Goal: Entertainment & Leisure: Consume media (video, audio)

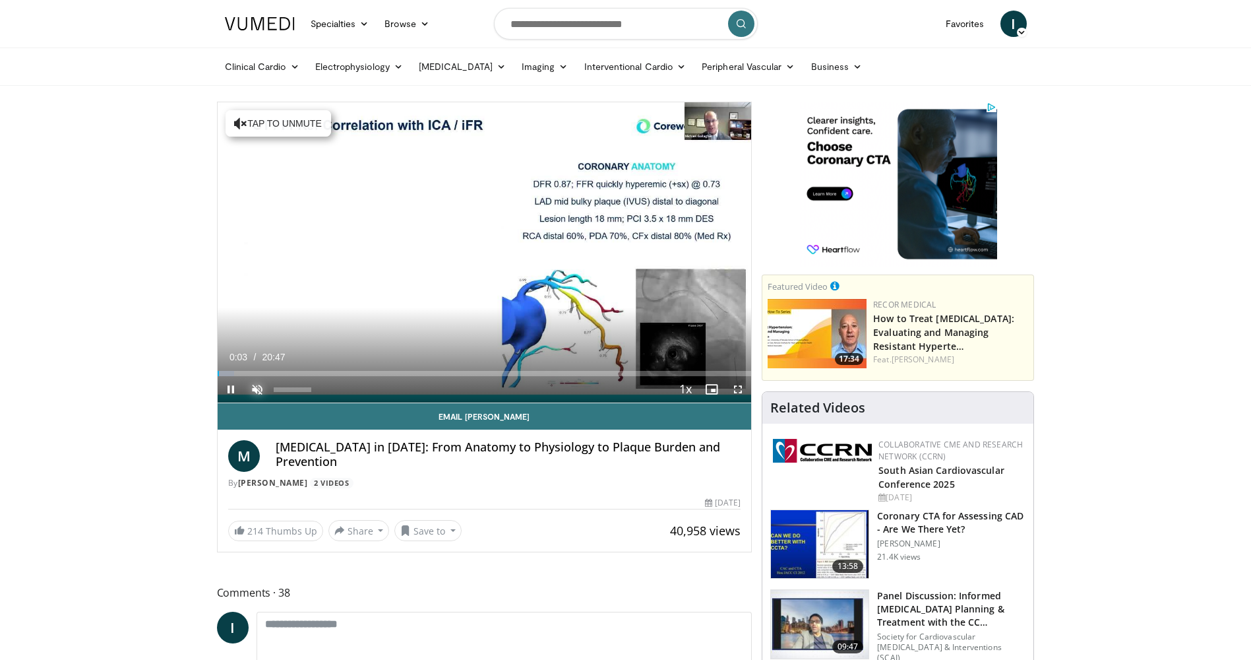
click at [255, 388] on span "Video Player" at bounding box center [257, 389] width 26 height 26
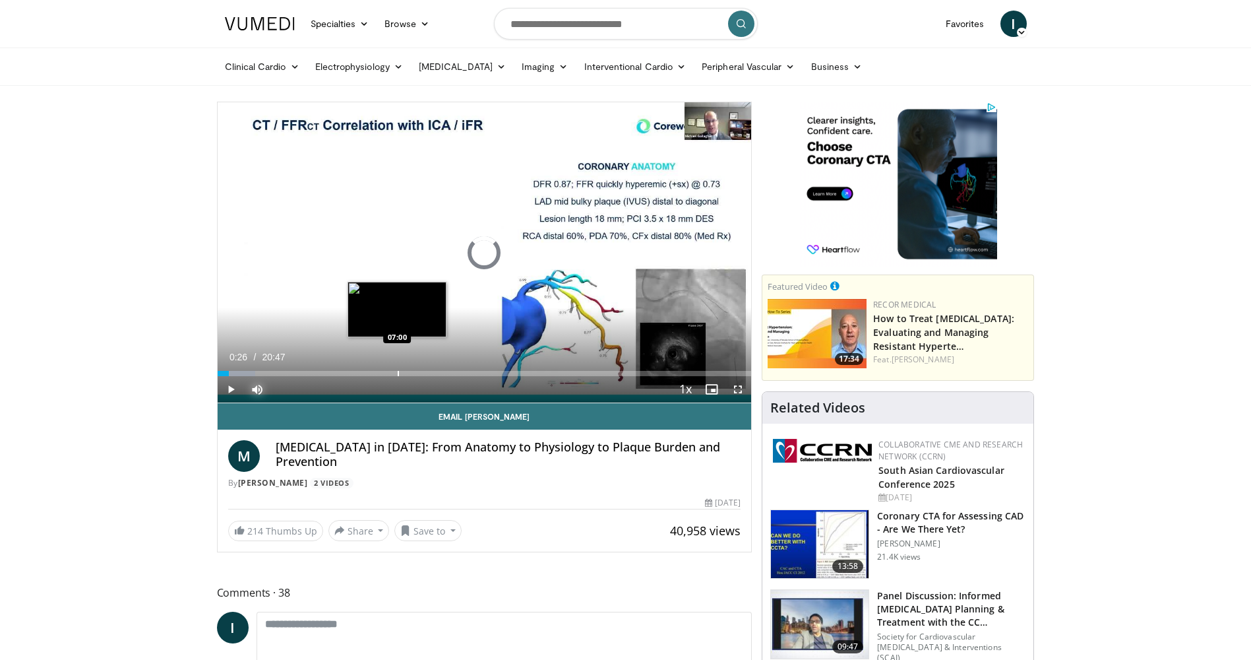
click at [397, 365] on div "Loaded : 7.15% 00:26 07:00" at bounding box center [485, 369] width 534 height 13
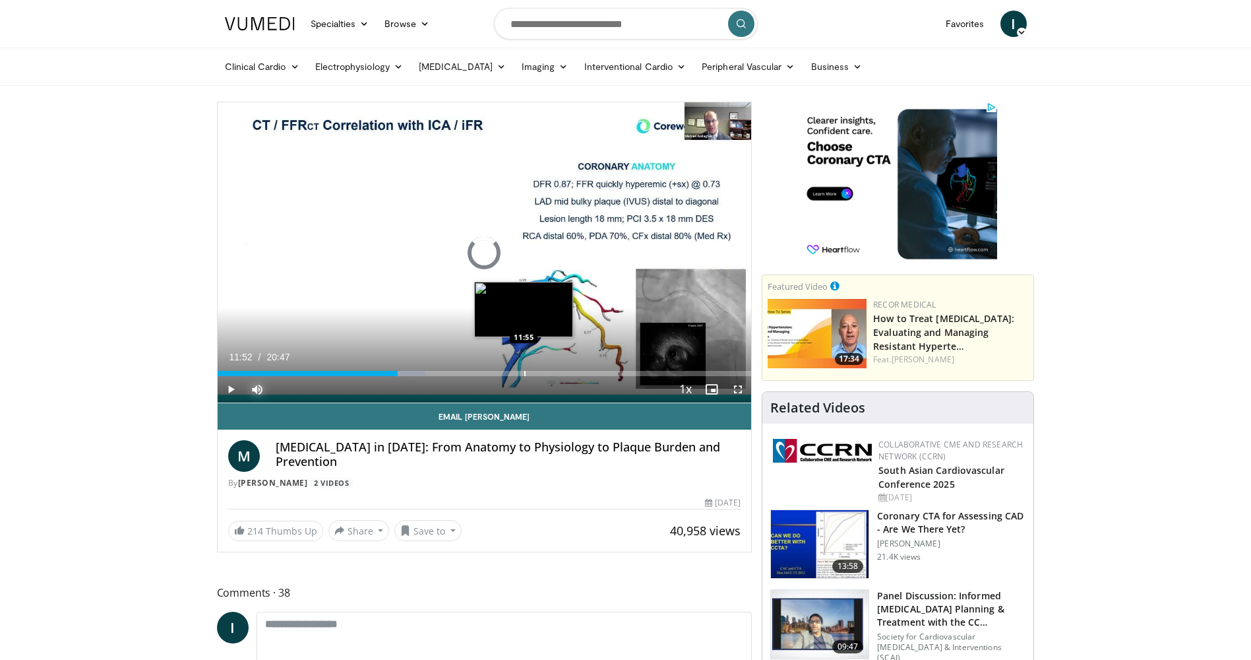
click at [524, 371] on div "Progress Bar" at bounding box center [524, 373] width 1 height 5
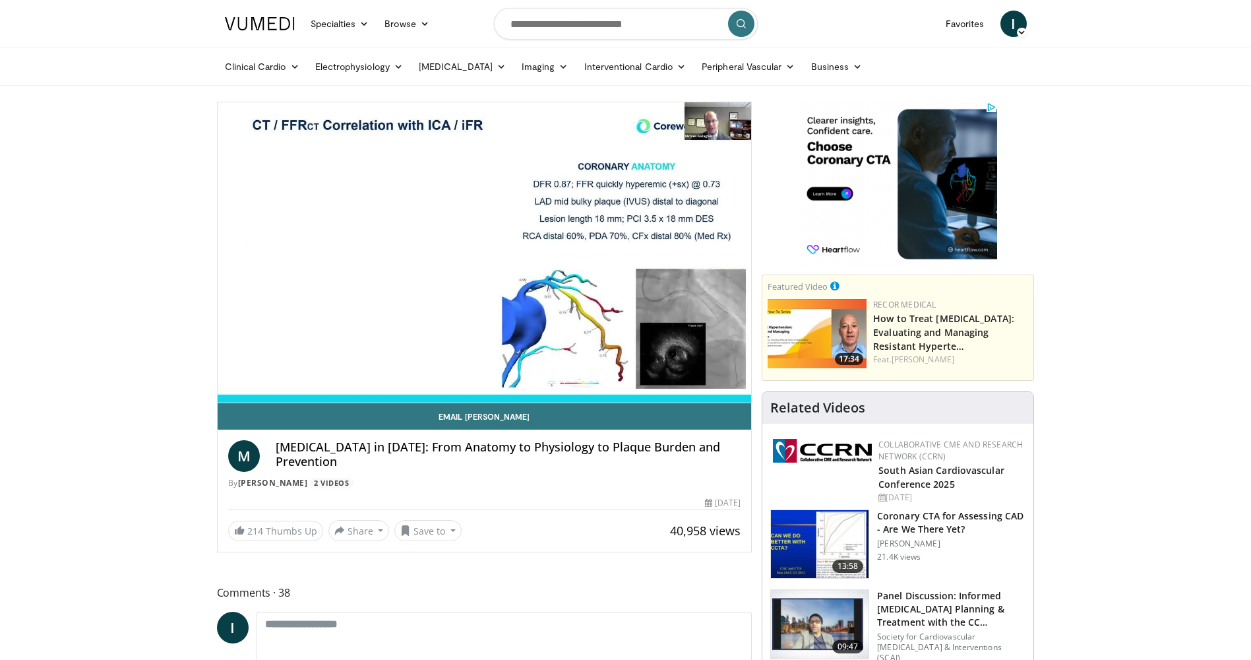
click at [618, 371] on div "10 seconds Tap to unmute" at bounding box center [485, 252] width 534 height 300
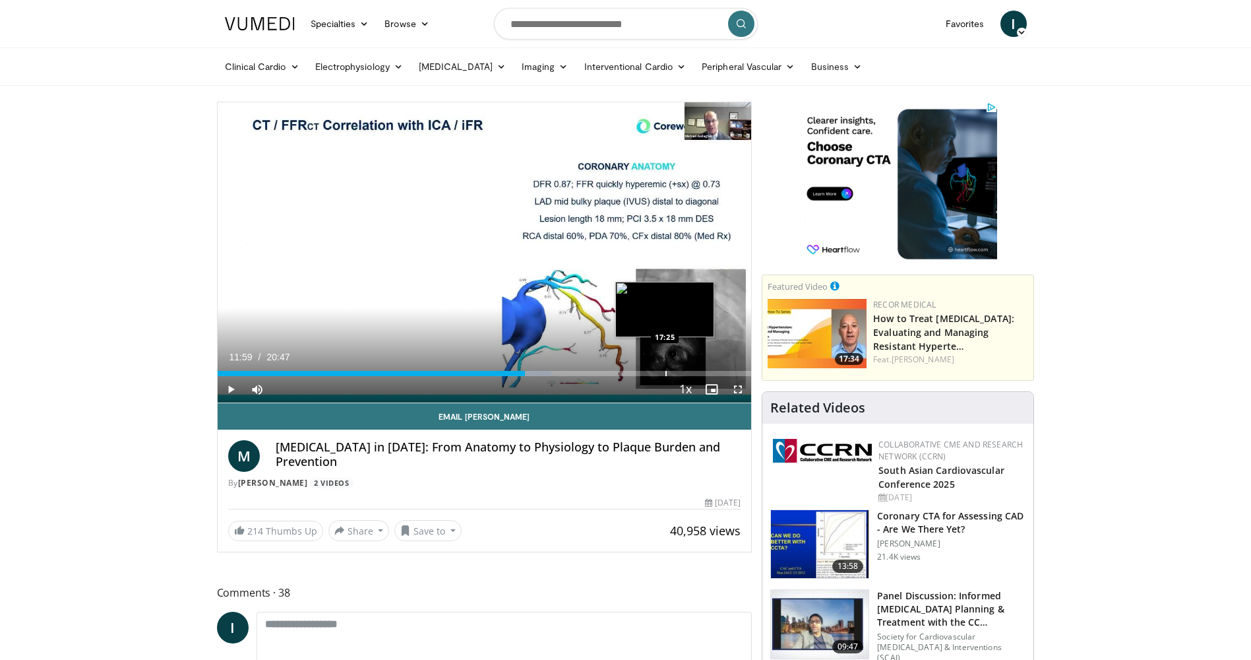
click at [665, 375] on div "Progress Bar" at bounding box center [665, 373] width 1 height 5
click at [683, 375] on div "Progress Bar" at bounding box center [683, 373] width 1 height 5
click at [228, 386] on span "Video Player" at bounding box center [231, 389] width 26 height 26
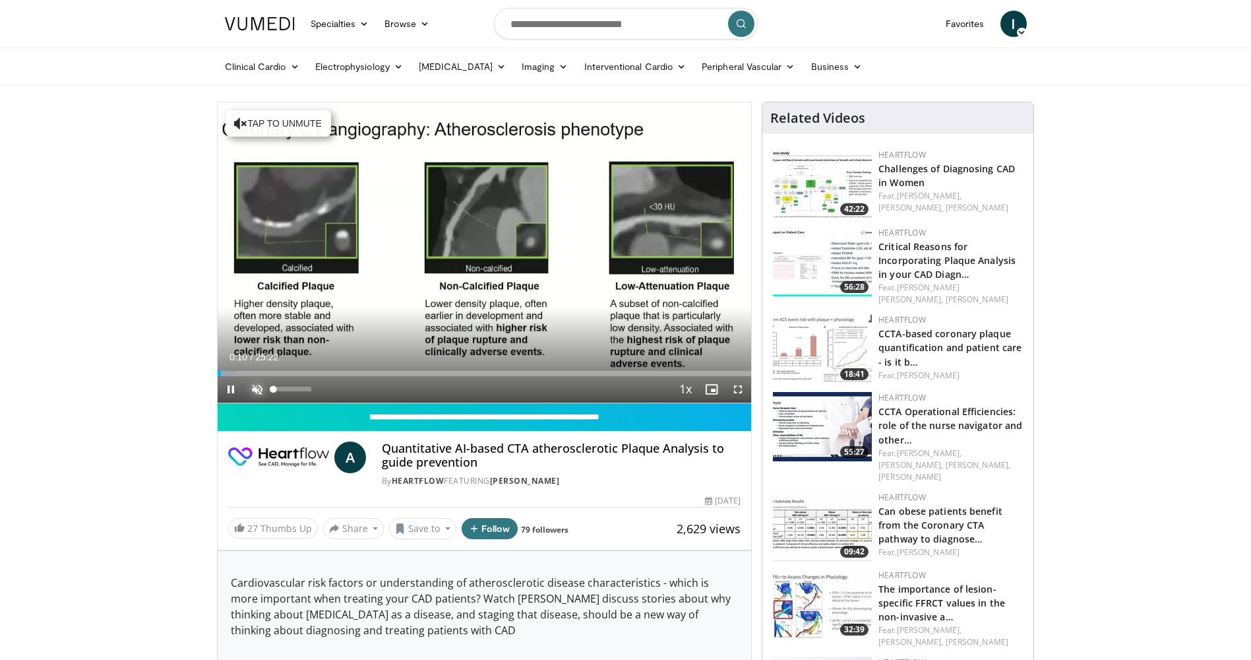
click at [258, 385] on span "Video Player" at bounding box center [257, 389] width 26 height 26
click at [226, 388] on span "Video Player" at bounding box center [231, 389] width 26 height 26
click at [232, 383] on span "Video Player" at bounding box center [231, 389] width 26 height 26
click at [738, 385] on span "Video Player" at bounding box center [738, 389] width 26 height 26
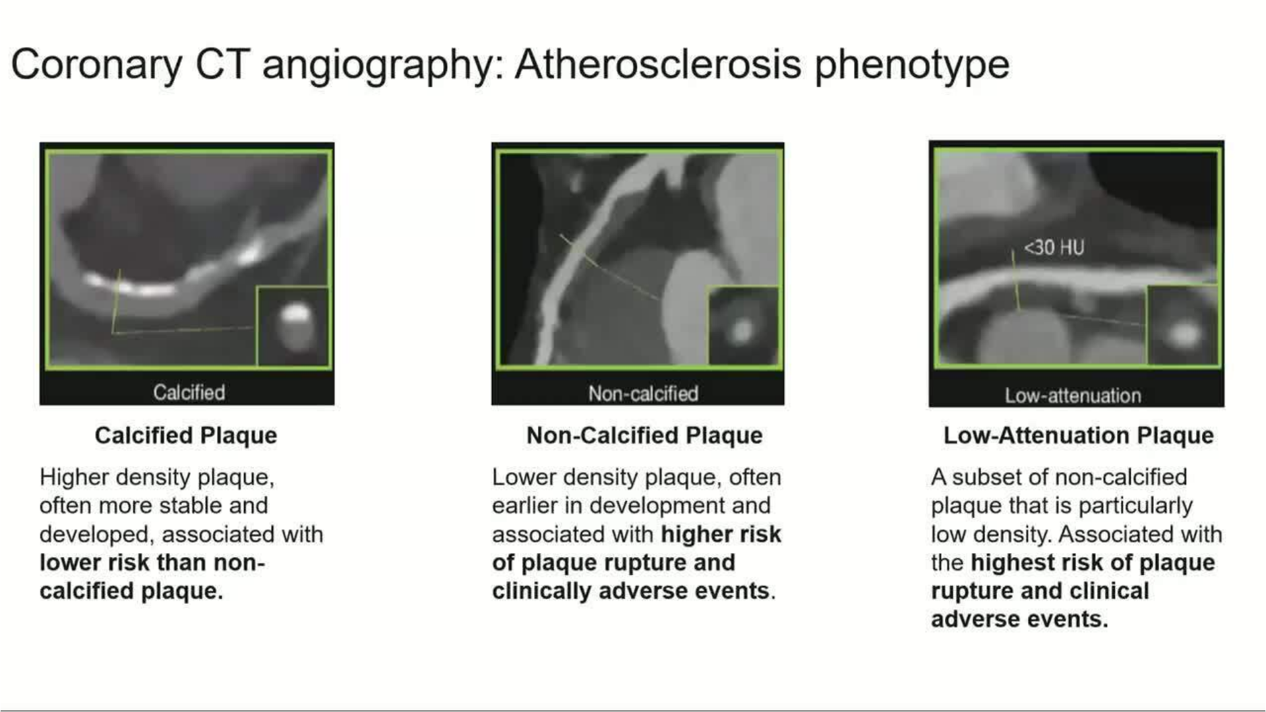
click at [738, 485] on div "10 seconds Tap to unmute" at bounding box center [633, 356] width 1266 height 712
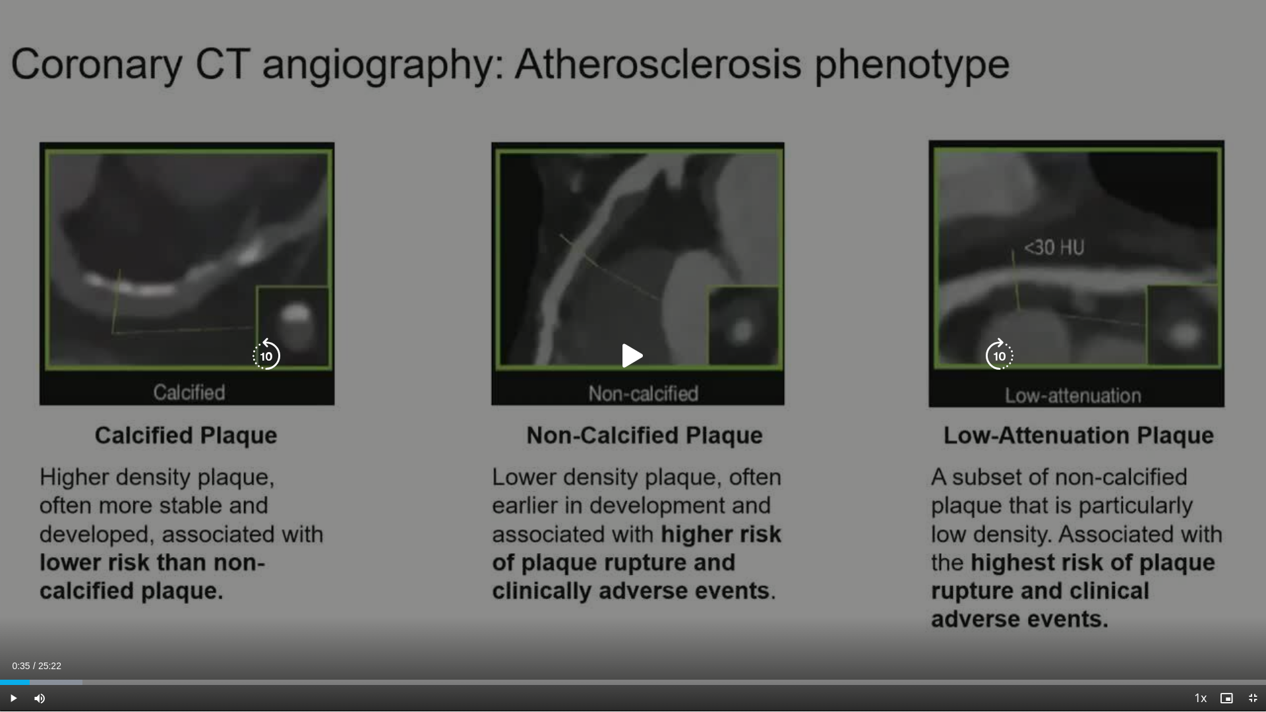
click at [642, 357] on icon "Video Player" at bounding box center [633, 356] width 37 height 37
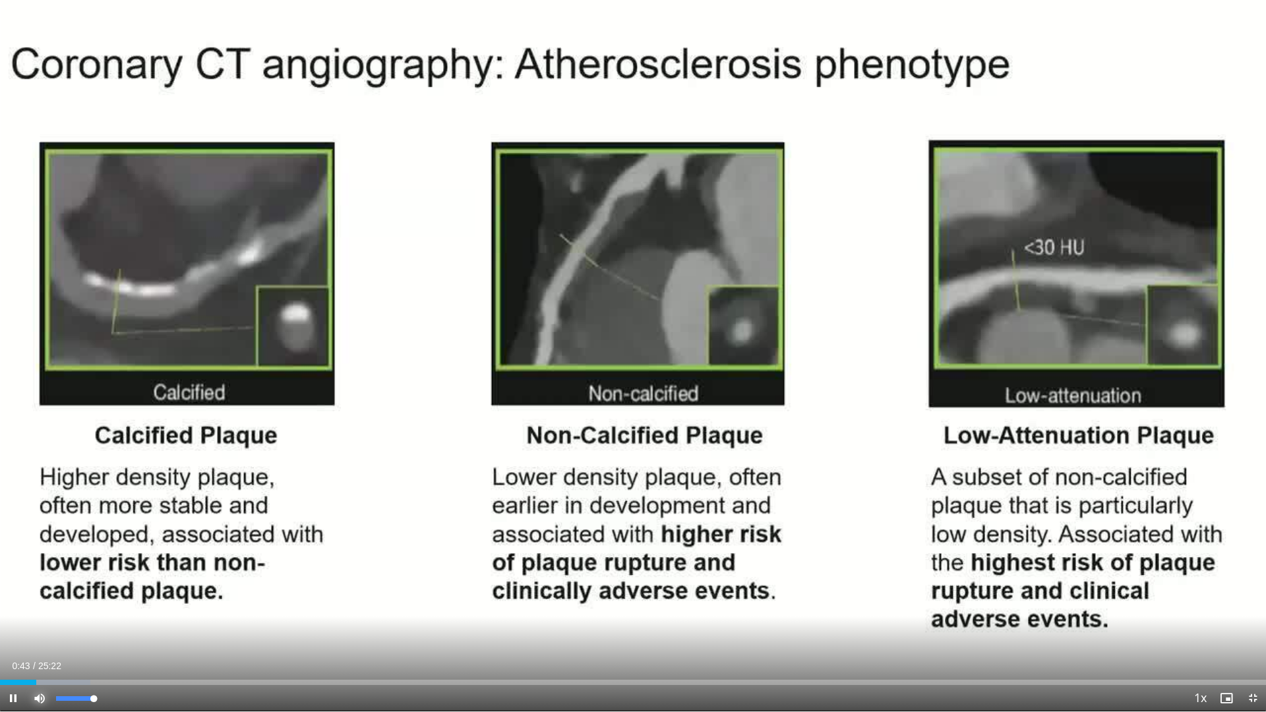
click at [41, 659] on span "Video Player" at bounding box center [39, 698] width 26 height 26
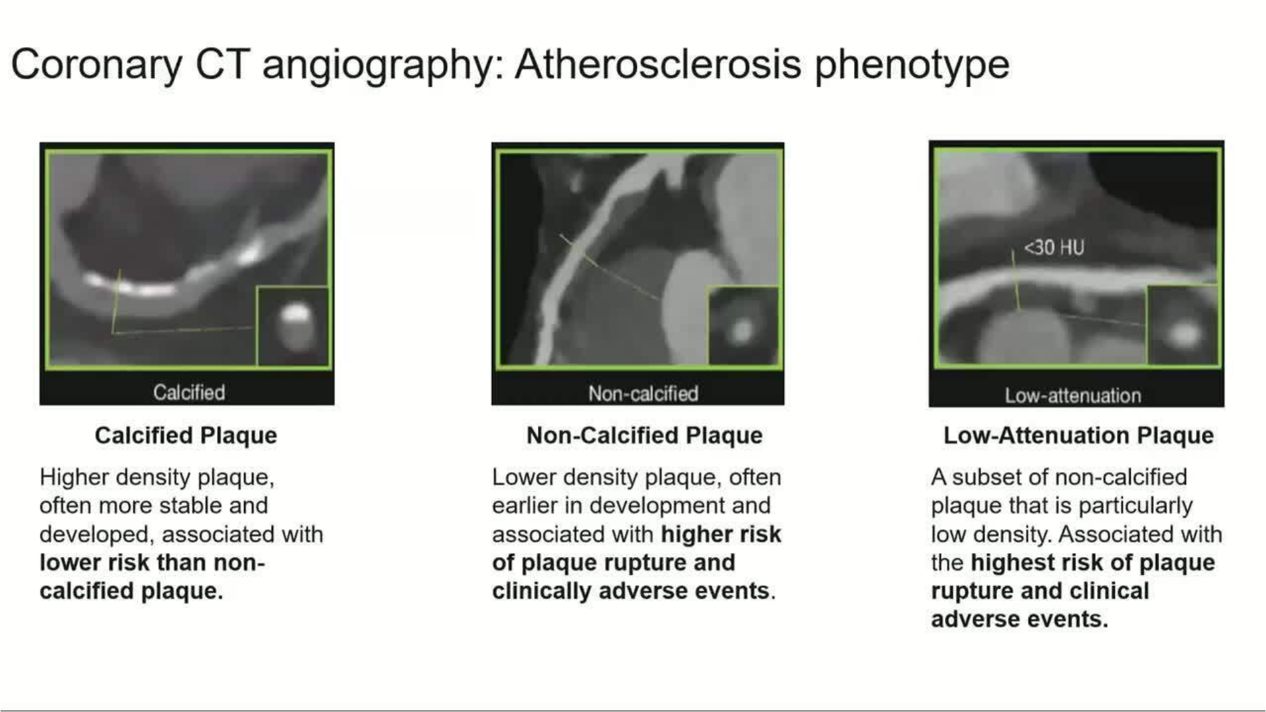
click at [41, 659] on video-js "**********" at bounding box center [633, 356] width 1266 height 712
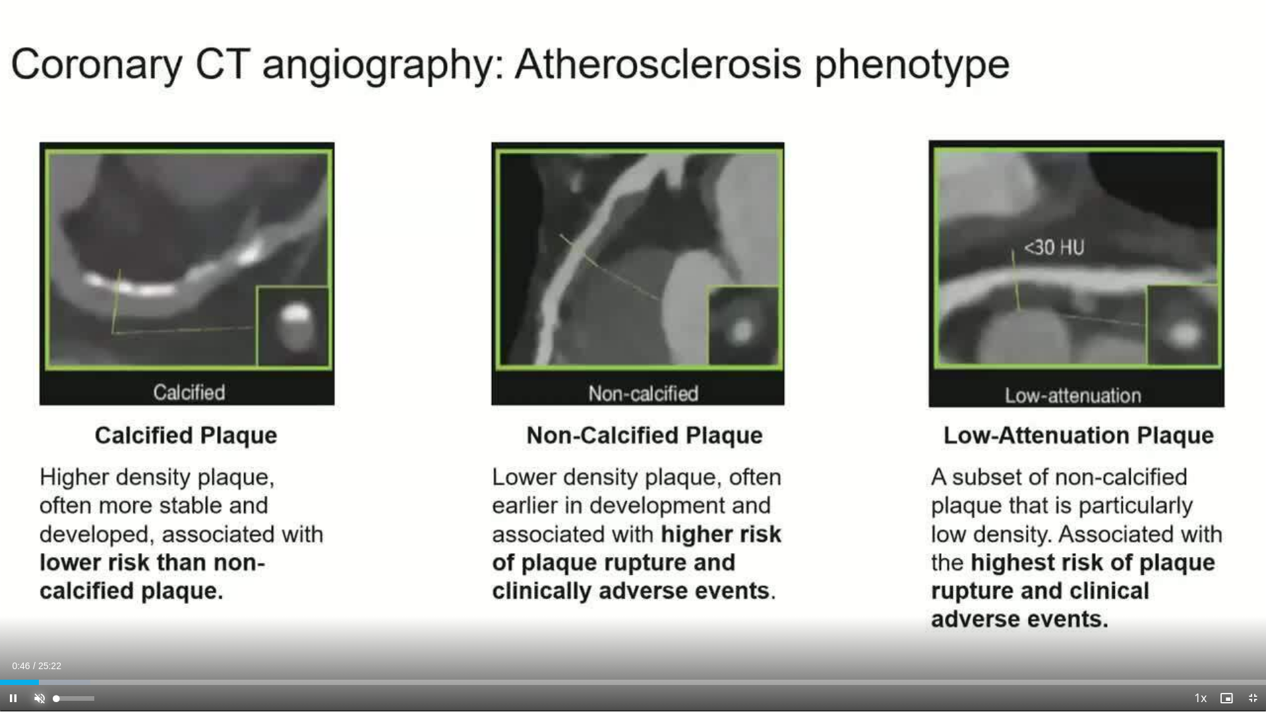
click at [40, 659] on span "Video Player" at bounding box center [39, 698] width 26 height 26
drag, startPoint x: 96, startPoint y: 694, endPoint x: 121, endPoint y: 685, distance: 26.9
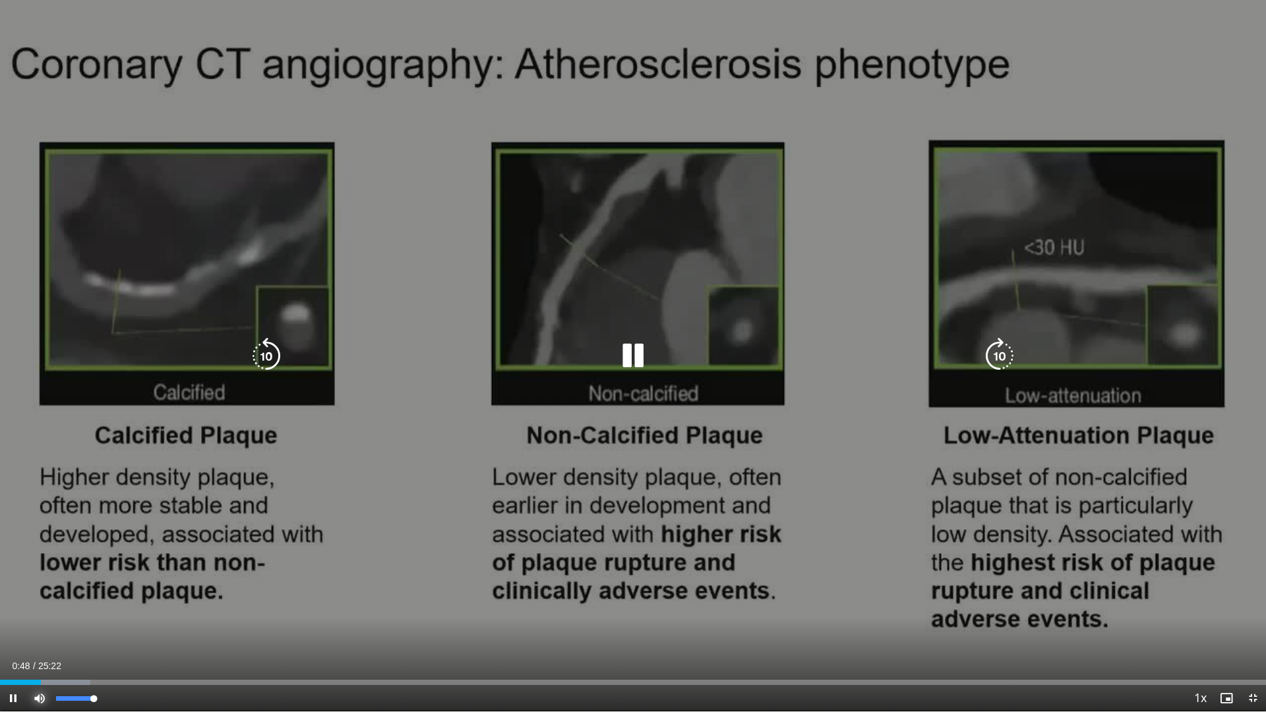
click at [111, 659] on div "Mute 100%" at bounding box center [72, 698] width 92 height 26
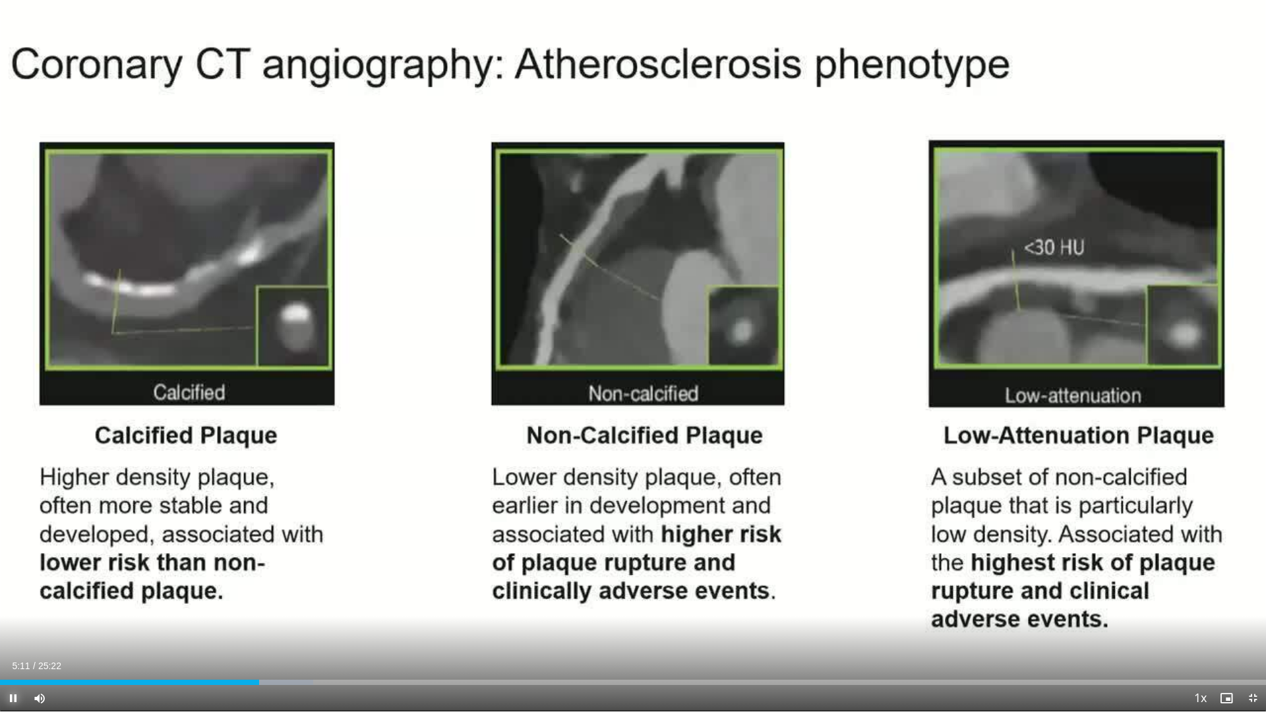
click at [10, 659] on span "Video Player" at bounding box center [13, 698] width 26 height 26
click at [9, 659] on span "Video Player" at bounding box center [13, 698] width 26 height 26
click at [7, 659] on span "Video Player" at bounding box center [13, 698] width 26 height 26
drag, startPoint x: 304, startPoint y: 712, endPoint x: 316, endPoint y: 710, distance: 12.0
click at [0, 659] on video-js "**********" at bounding box center [633, 356] width 1266 height 712
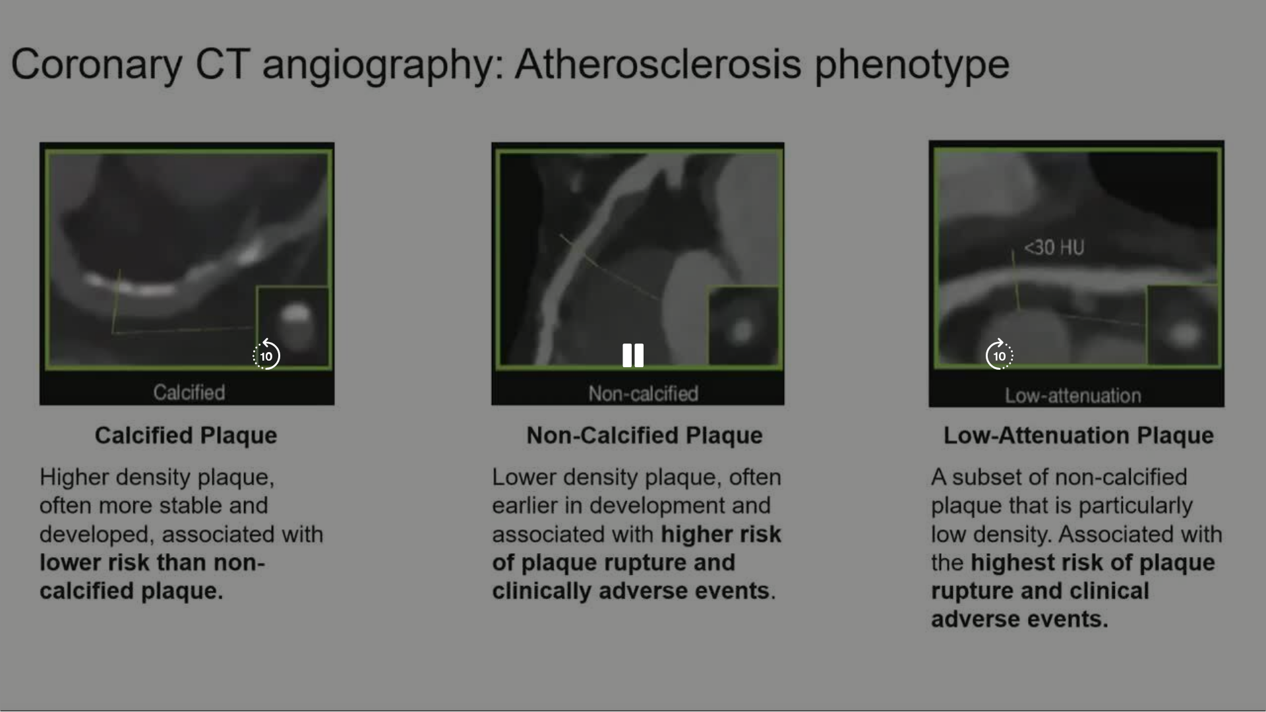
drag, startPoint x: 0, startPoint y: 712, endPoint x: 740, endPoint y: 354, distance: 822.1
click at [775, 390] on div "10 seconds Tap to unmute" at bounding box center [633, 356] width 1266 height 712
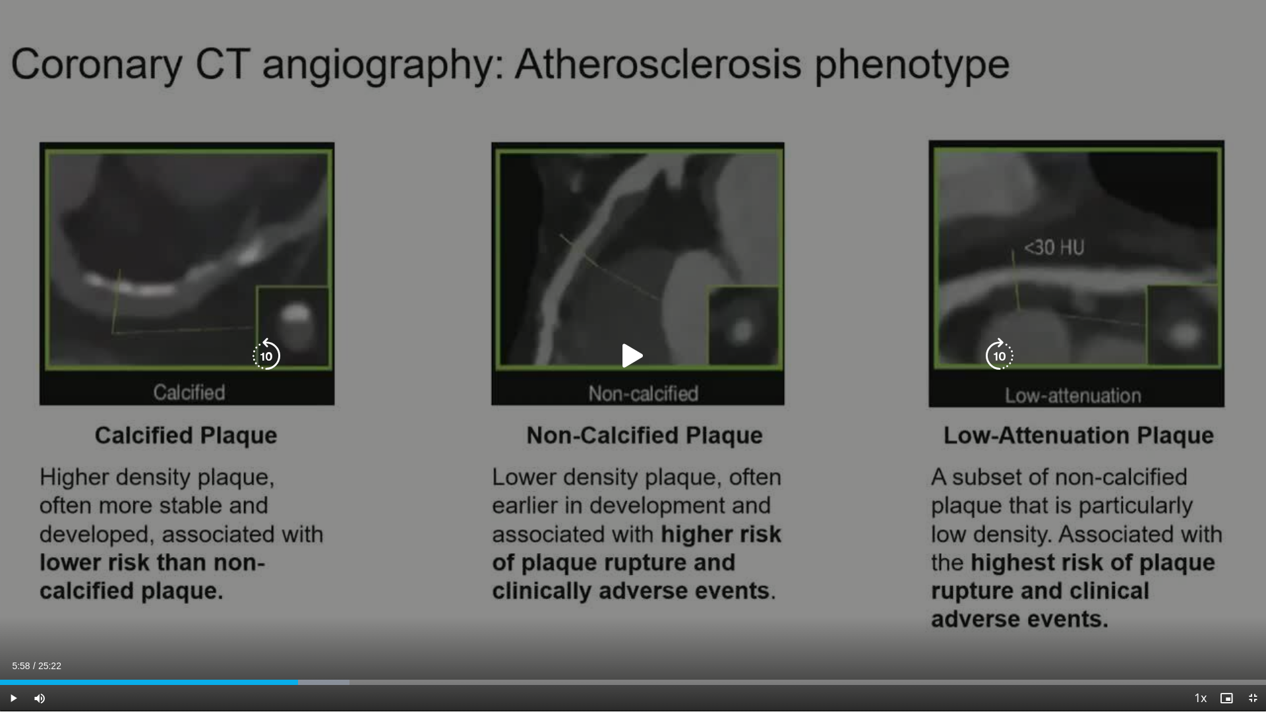
click at [637, 350] on icon "Video Player" at bounding box center [633, 356] width 37 height 37
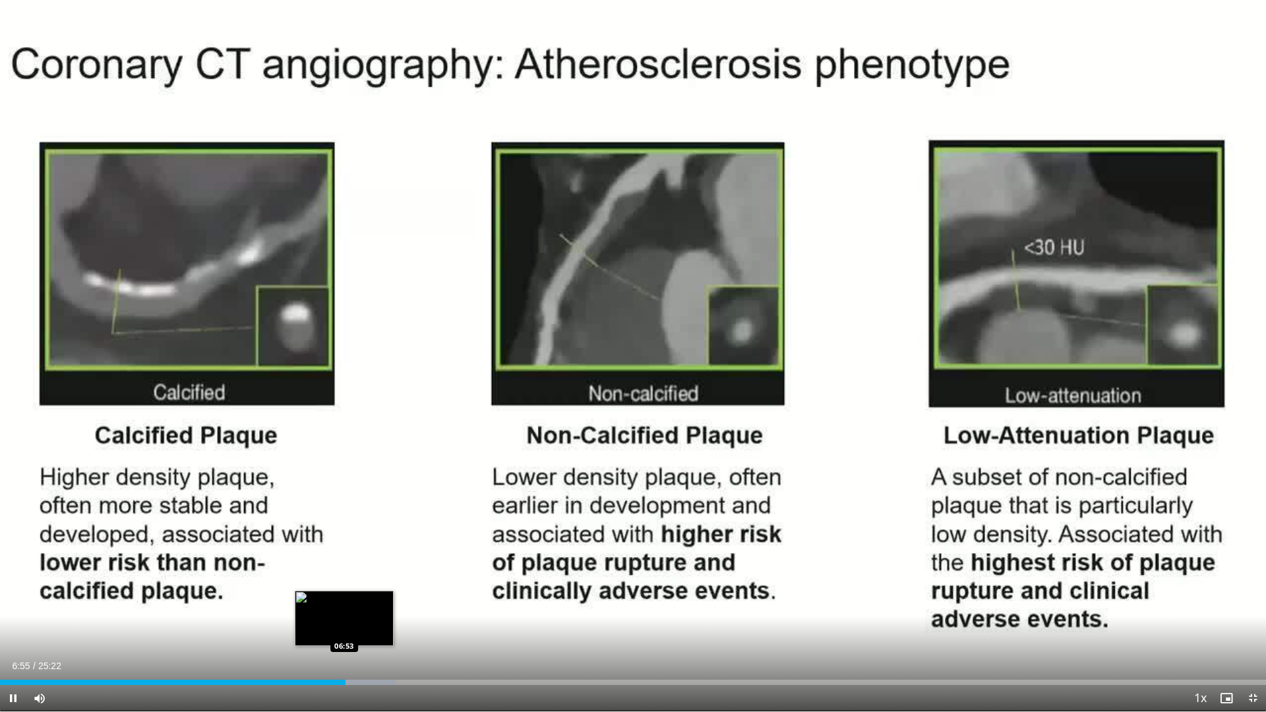
click at [344, 659] on div "06:55" at bounding box center [173, 682] width 346 height 5
click at [335, 659] on div "Loaded : 31.27% 06:54 06:42" at bounding box center [633, 679] width 1266 height 13
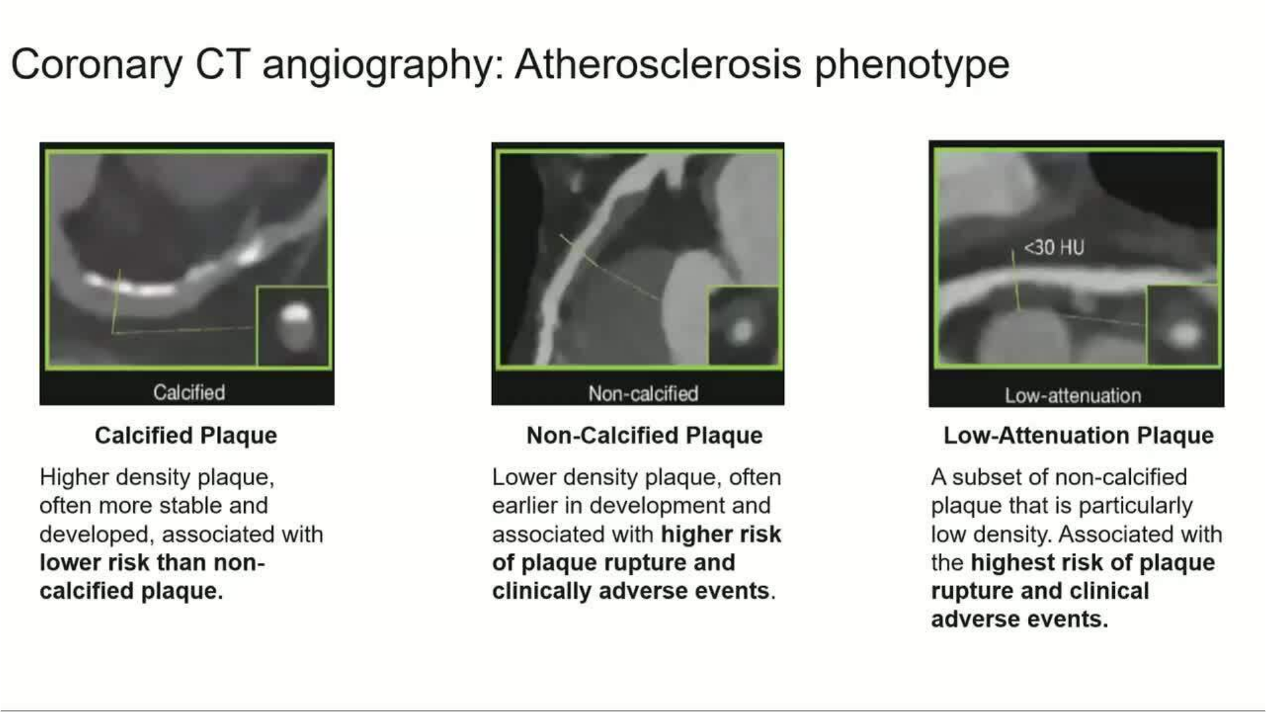
click at [631, 355] on div "10 seconds Tap to unmute" at bounding box center [633, 356] width 1266 height 712
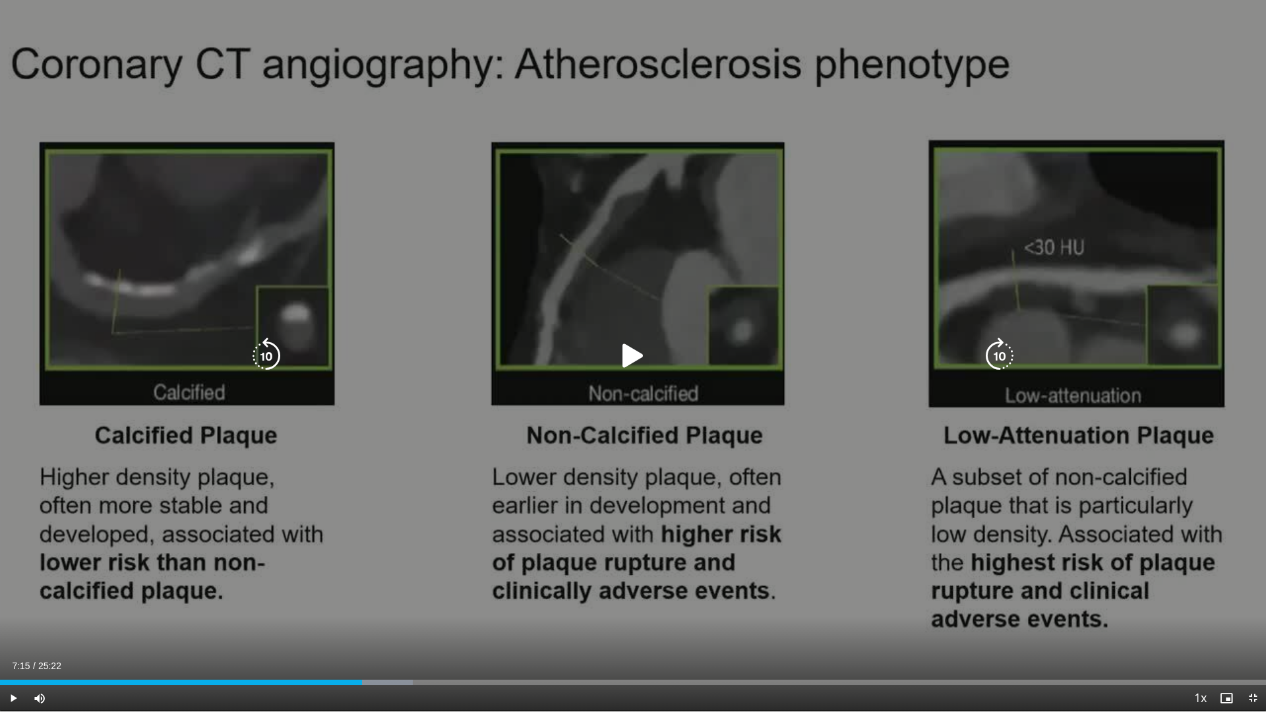
click at [639, 352] on icon "Video Player" at bounding box center [633, 356] width 37 height 37
click at [633, 350] on icon "Video Player" at bounding box center [633, 356] width 37 height 37
click at [634, 352] on icon "Video Player" at bounding box center [633, 356] width 37 height 37
click at [632, 356] on icon "Video Player" at bounding box center [633, 356] width 37 height 37
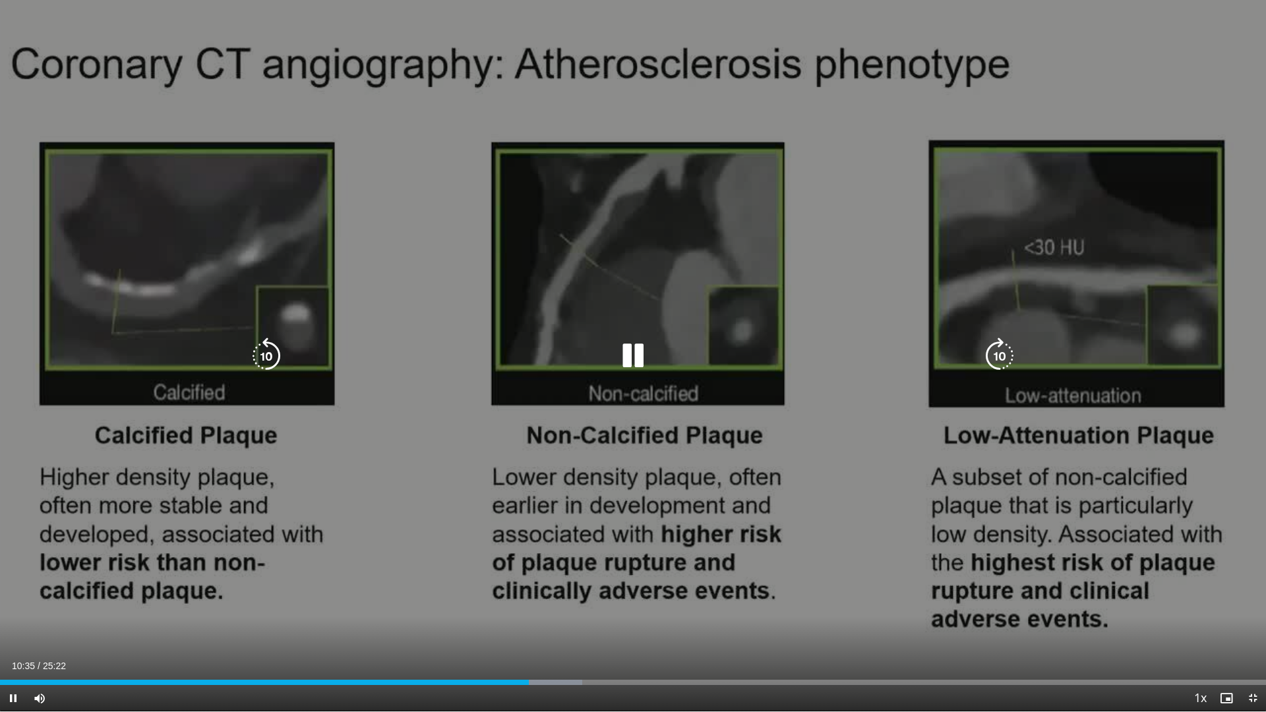
click at [640, 352] on icon "Video Player" at bounding box center [633, 356] width 37 height 37
click at [627, 352] on icon "Video Player" at bounding box center [633, 356] width 37 height 37
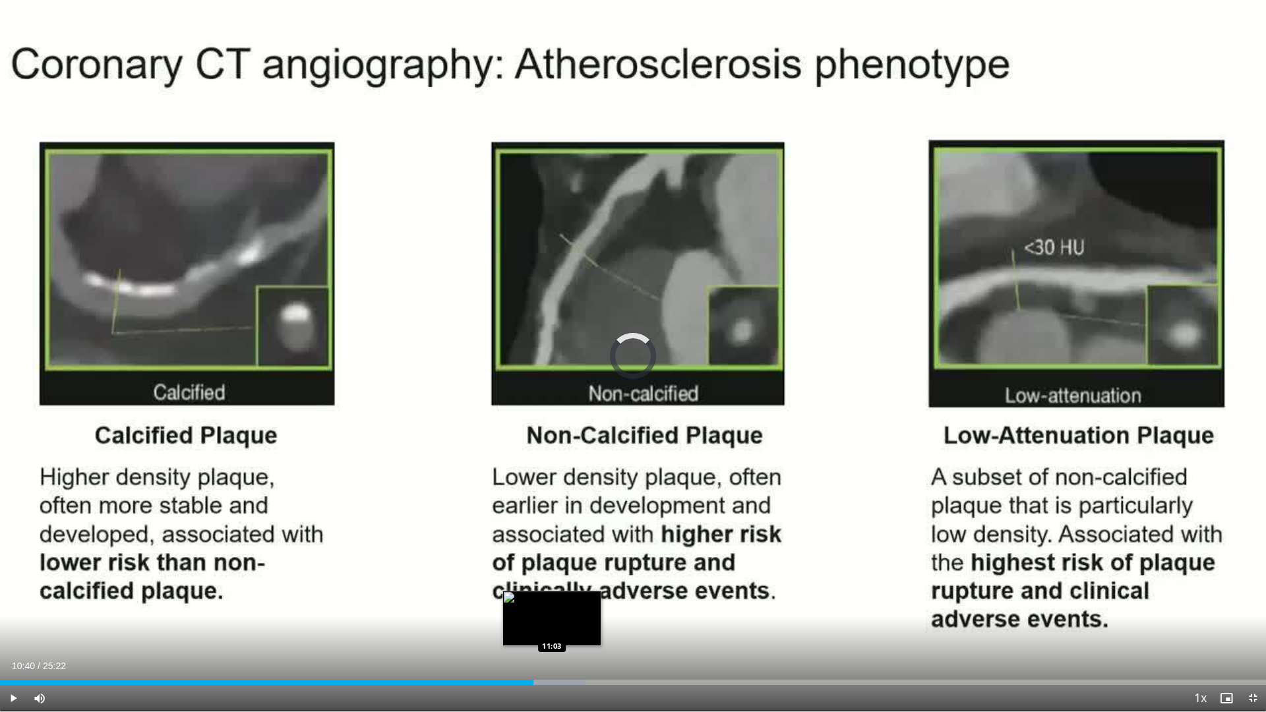
click at [552, 659] on div "Progress Bar" at bounding box center [547, 682] width 77 height 5
click at [550, 659] on div "11:01" at bounding box center [275, 682] width 550 height 5
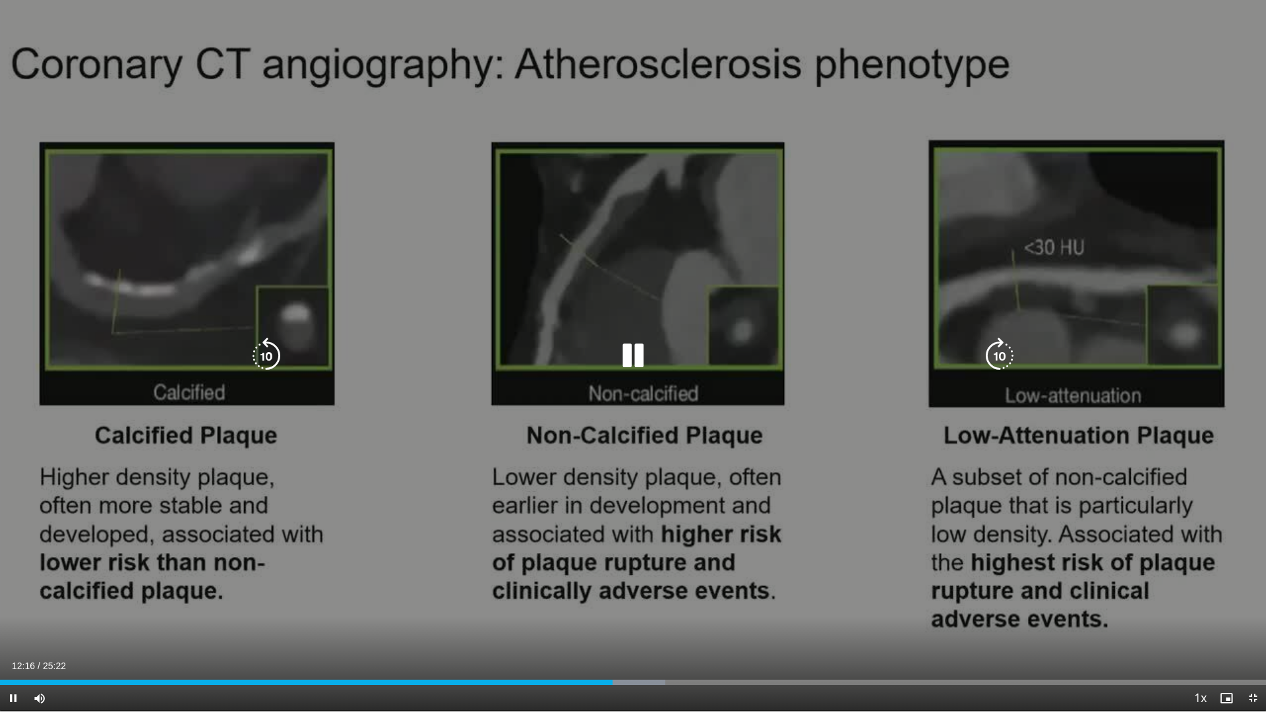
click at [629, 350] on icon "Video Player" at bounding box center [633, 356] width 37 height 37
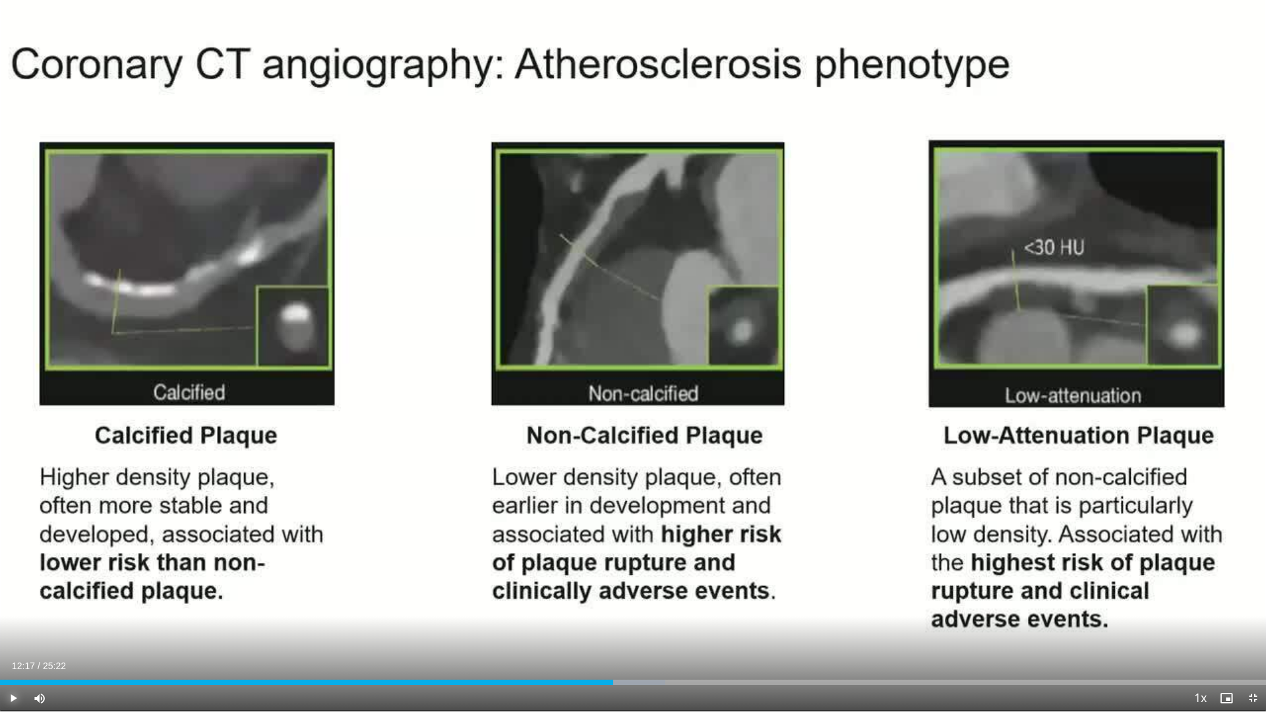
click at [13, 659] on span "Video Player" at bounding box center [13, 698] width 26 height 26
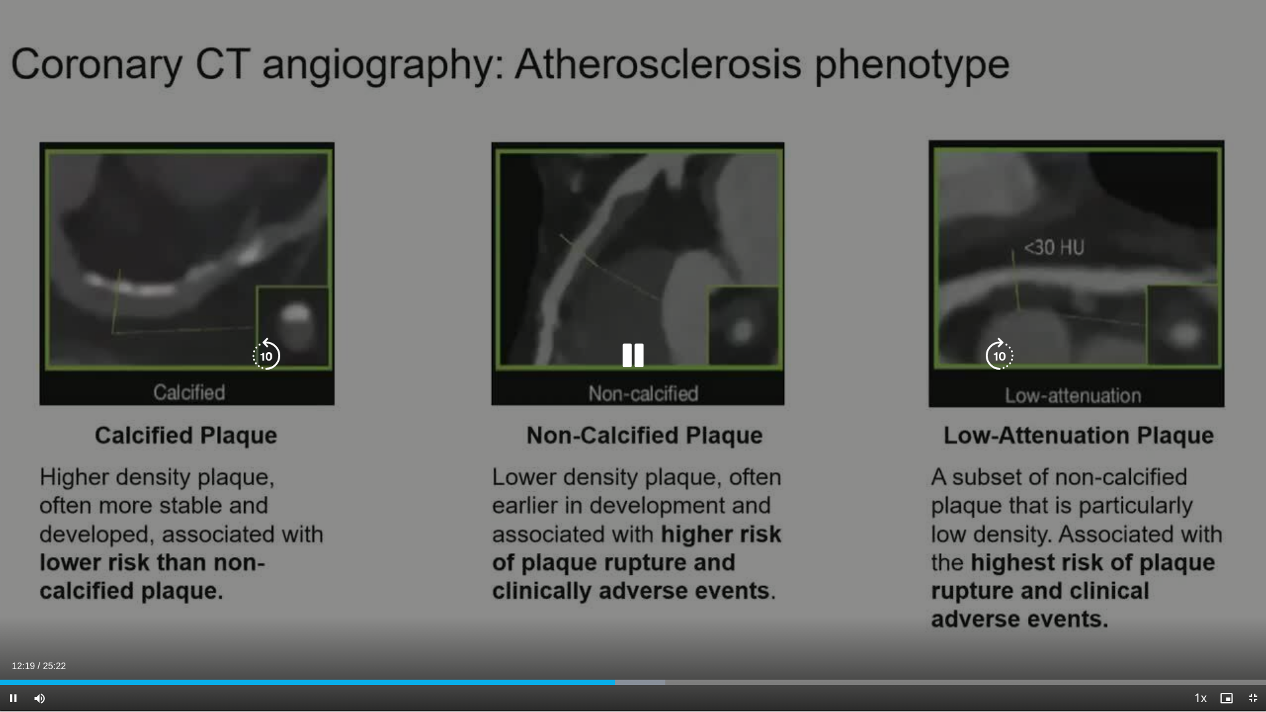
click at [643, 353] on icon "Video Player" at bounding box center [633, 356] width 37 height 37
click at [630, 355] on icon "Video Player" at bounding box center [633, 356] width 37 height 37
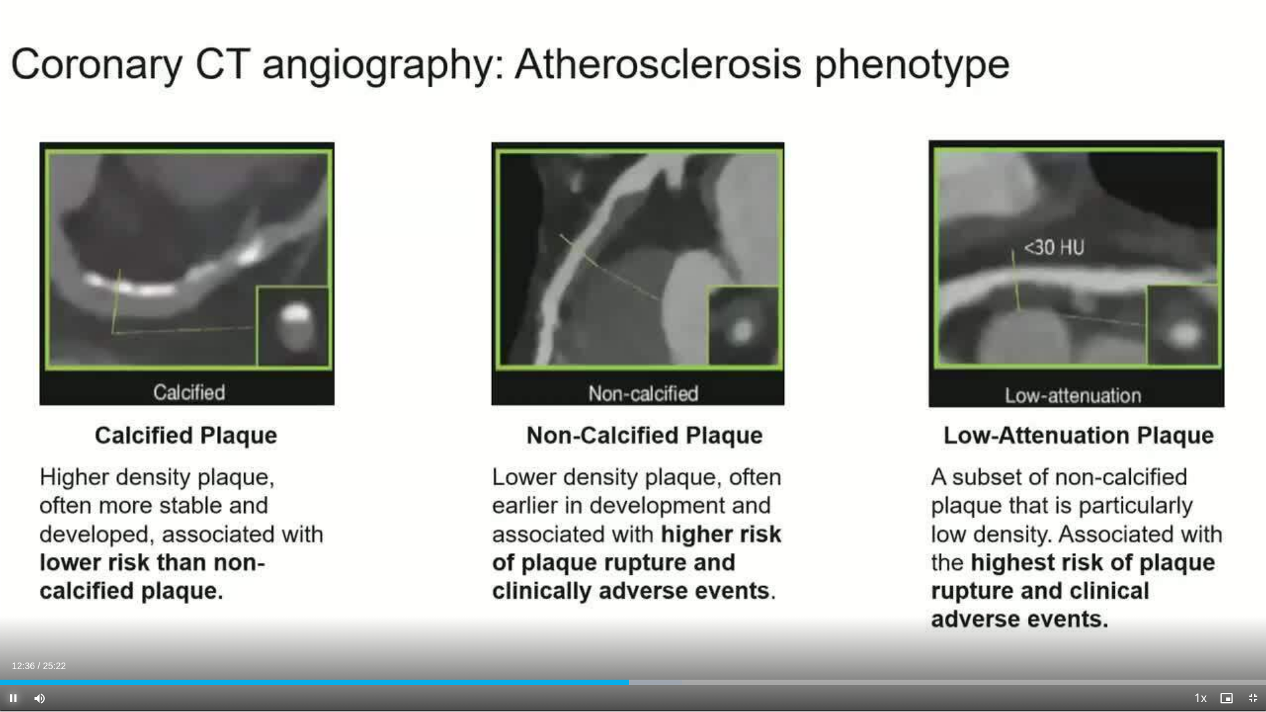
click at [16, 659] on span "Video Player" at bounding box center [13, 698] width 26 height 26
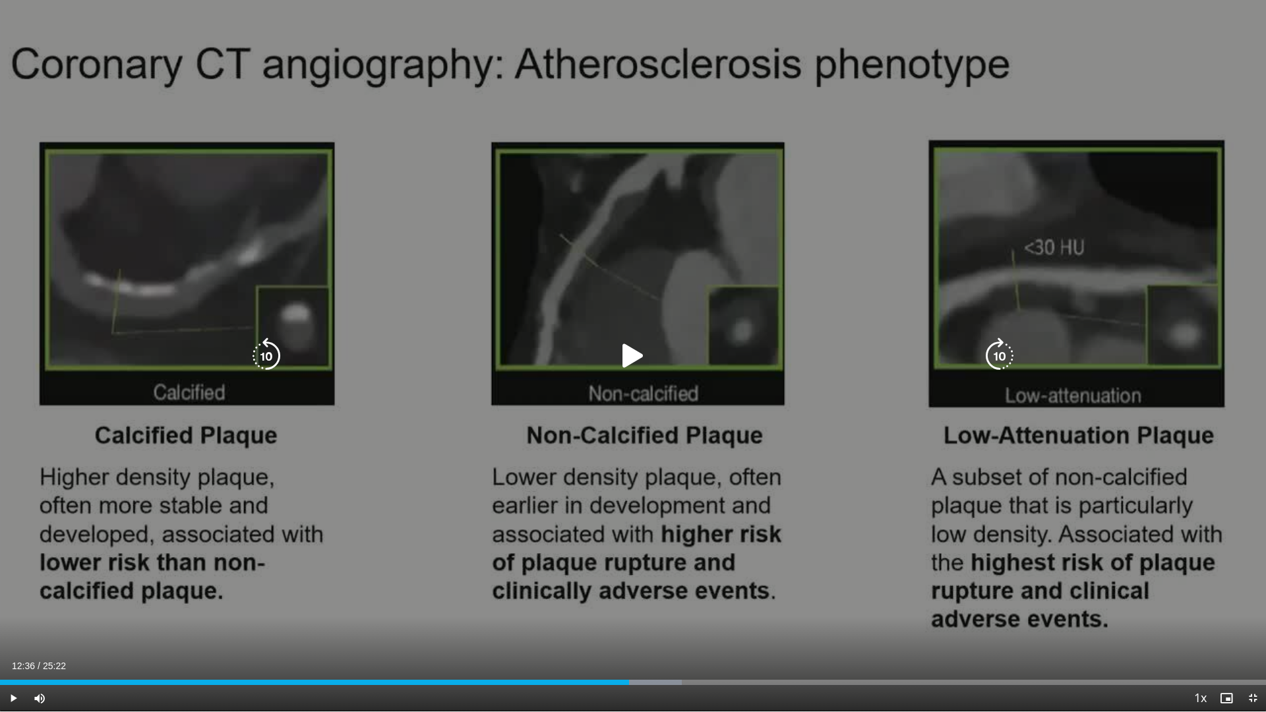
click at [390, 615] on div "10 seconds Tap to unmute" at bounding box center [633, 356] width 1266 height 712
click at [635, 360] on icon "Video Player" at bounding box center [633, 356] width 37 height 37
click at [637, 357] on icon "Video Player" at bounding box center [633, 356] width 37 height 37
click at [638, 362] on icon "Video Player" at bounding box center [633, 356] width 37 height 37
click at [847, 392] on div "10 seconds Tap to unmute" at bounding box center [633, 356] width 1266 height 712
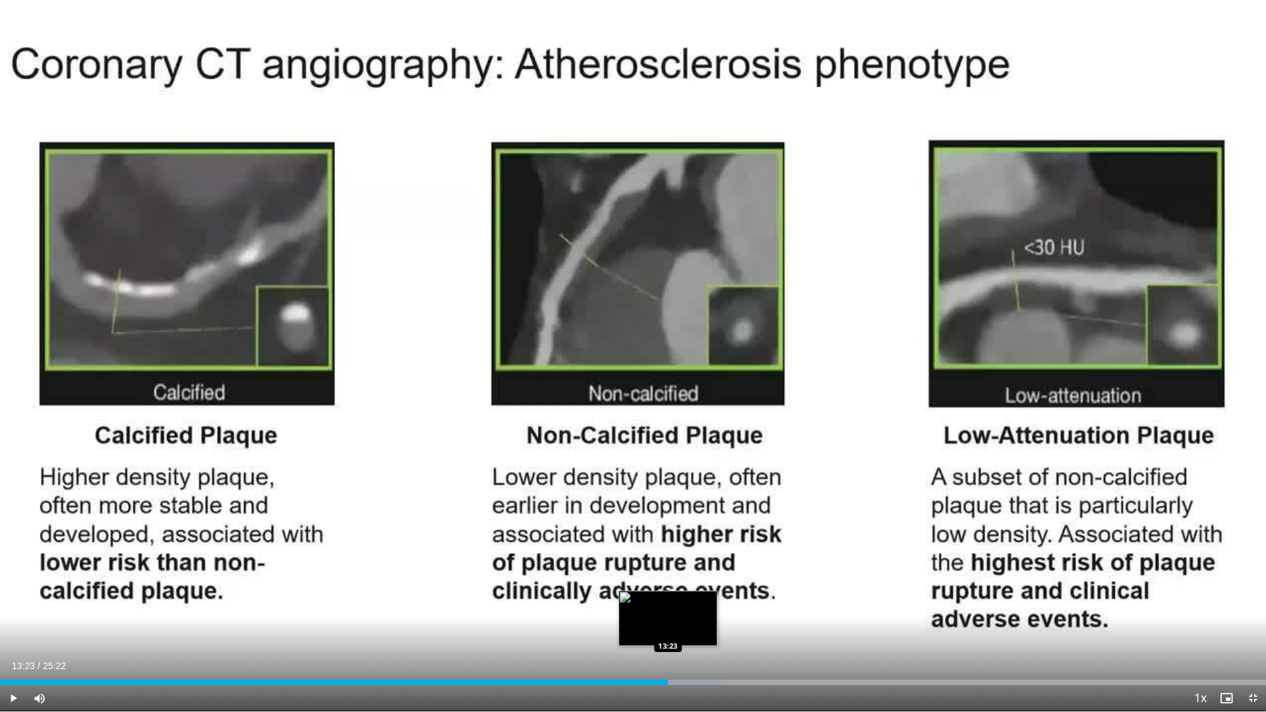
click at [668, 659] on div "Loaded : 57.34% 13:23 13:23" at bounding box center [633, 682] width 1266 height 5
click at [656, 659] on div "Loaded : 57.34% 13:08 13:08" at bounding box center [633, 682] width 1266 height 5
click at [645, 659] on div "13:24" at bounding box center [334, 682] width 669 height 5
click at [653, 659] on div "Loaded : 56.69% 13:04 13:04" at bounding box center [633, 682] width 1266 height 5
click at [656, 659] on div "Progress Bar" at bounding box center [681, 682] width 75 height 5
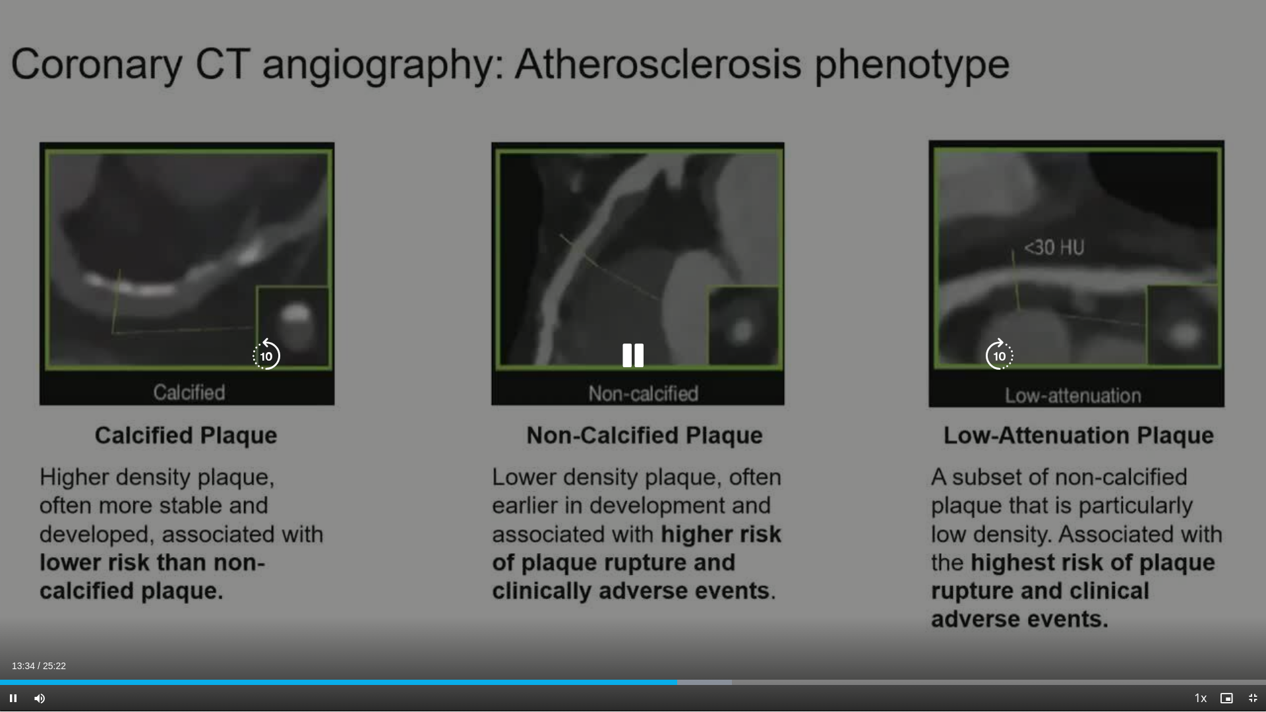
click at [639, 359] on icon "Video Player" at bounding box center [633, 356] width 37 height 37
click at [621, 361] on icon "Video Player" at bounding box center [633, 356] width 37 height 37
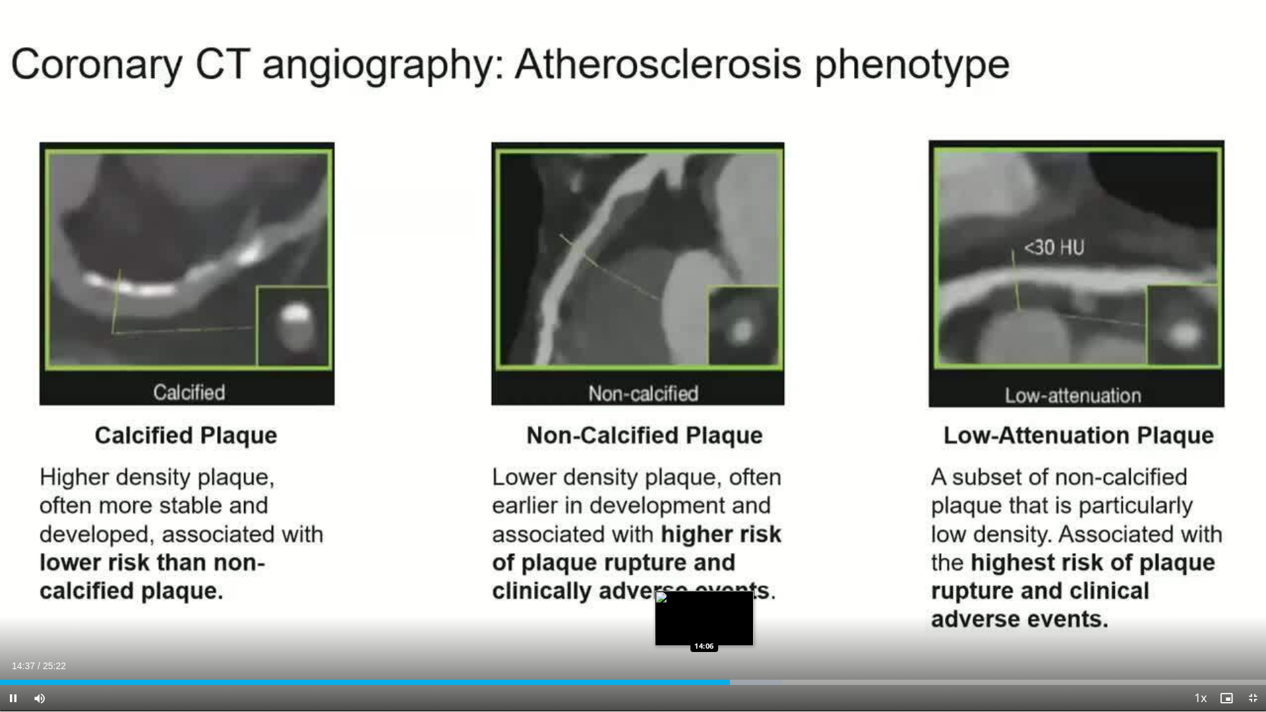
click at [704, 659] on div "Loaded : 61.75% 14:37 14:06" at bounding box center [633, 682] width 1266 height 5
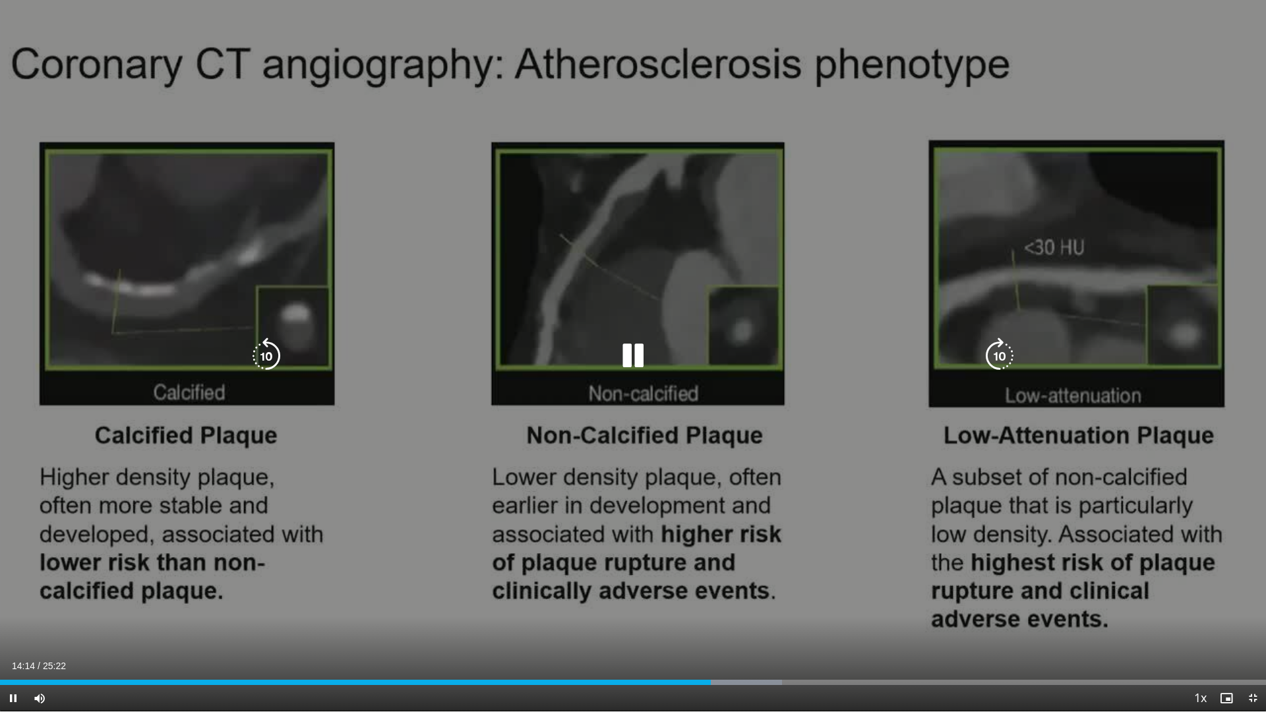
click at [627, 360] on icon "Video Player" at bounding box center [633, 356] width 37 height 37
click at [638, 359] on icon "Video Player" at bounding box center [633, 356] width 37 height 37
click at [636, 355] on icon "Video Player" at bounding box center [633, 356] width 37 height 37
click at [634, 357] on icon "Video Player" at bounding box center [633, 356] width 37 height 37
click at [641, 352] on icon "Video Player" at bounding box center [633, 356] width 37 height 37
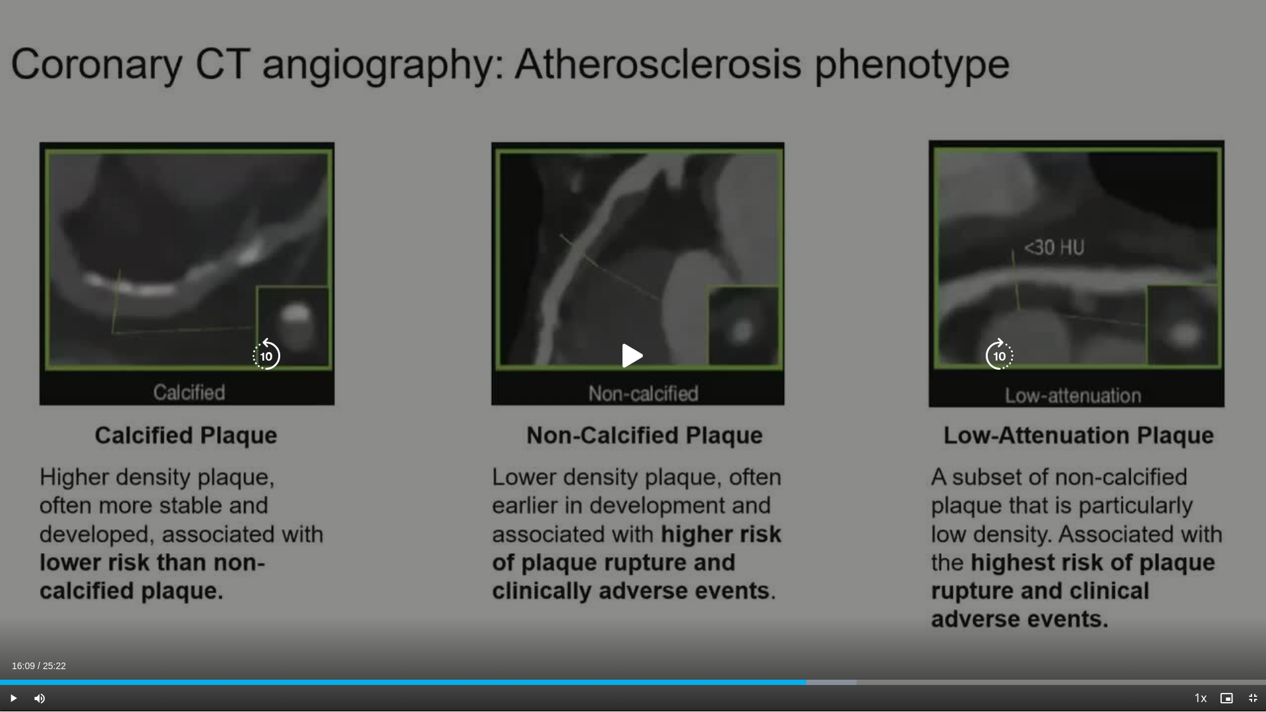
click at [629, 351] on icon "Video Player" at bounding box center [633, 356] width 37 height 37
click at [634, 352] on icon "Video Player" at bounding box center [633, 356] width 37 height 37
click at [625, 355] on icon "Video Player" at bounding box center [633, 356] width 37 height 37
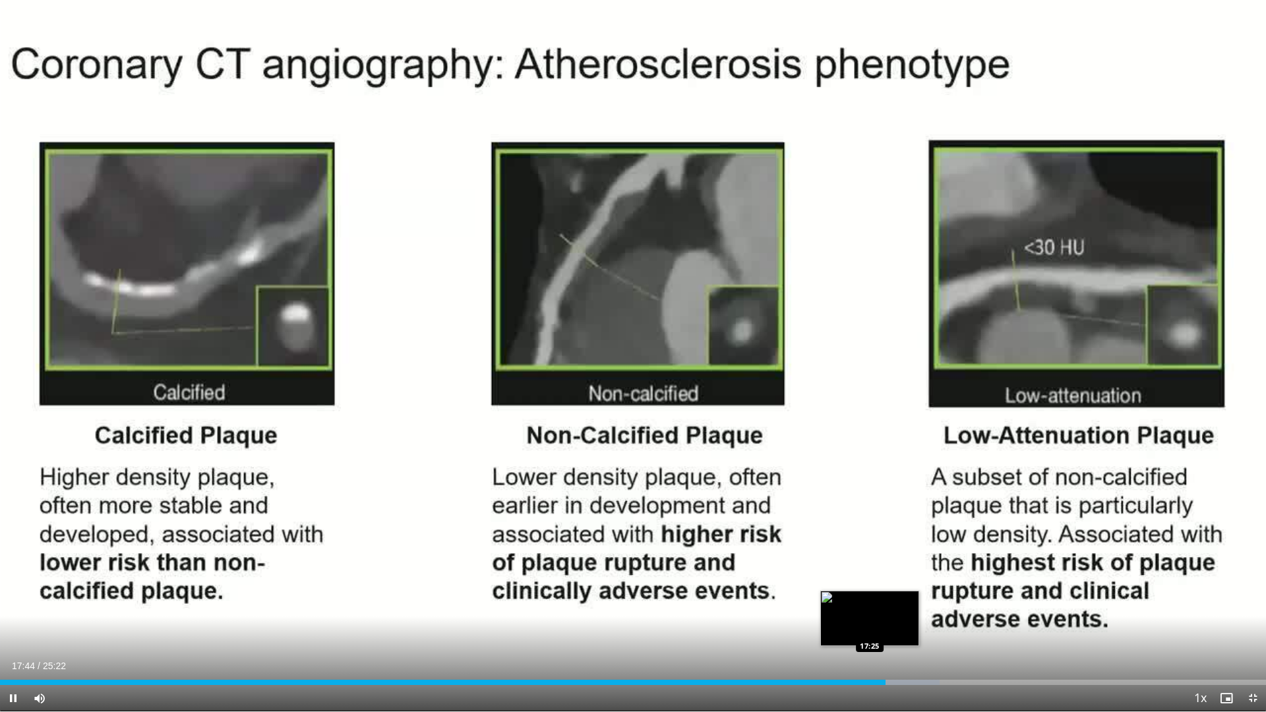
click at [870, 659] on div "Loaded : 74.23% 17:44 17:25" at bounding box center [633, 679] width 1266 height 13
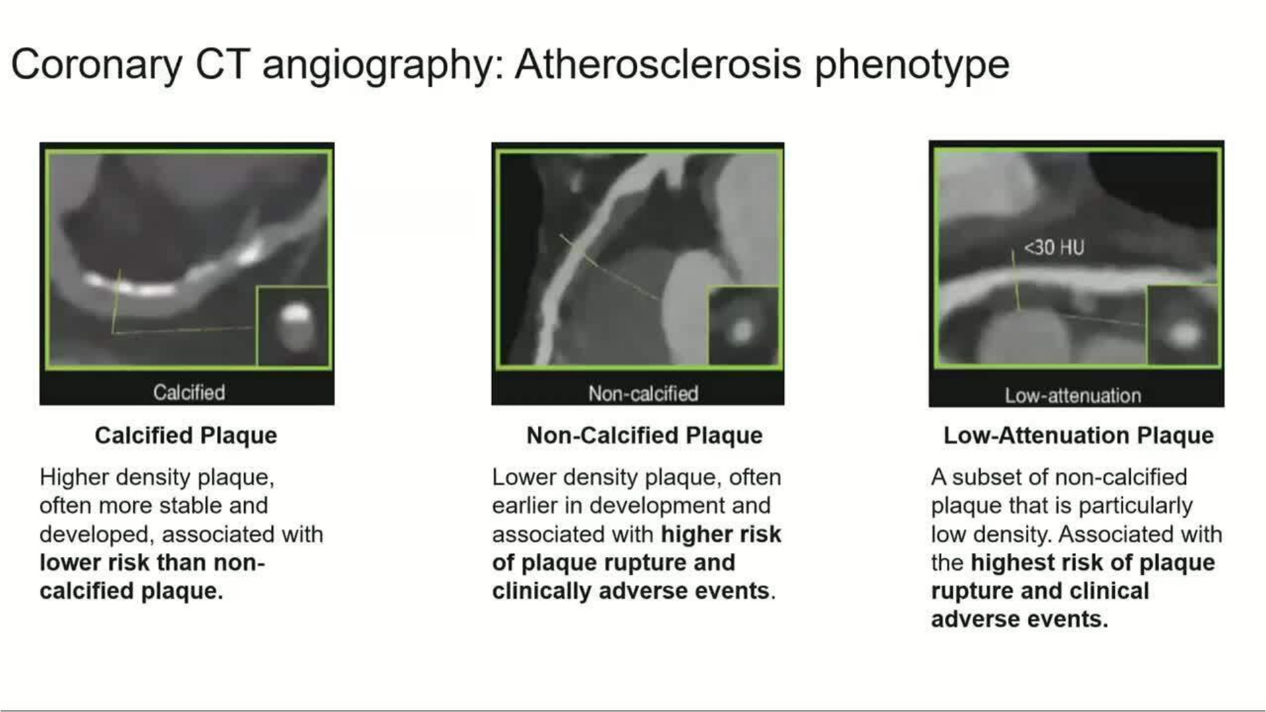
click at [635, 352] on div "10 seconds Tap to unmute" at bounding box center [633, 356] width 1266 height 712
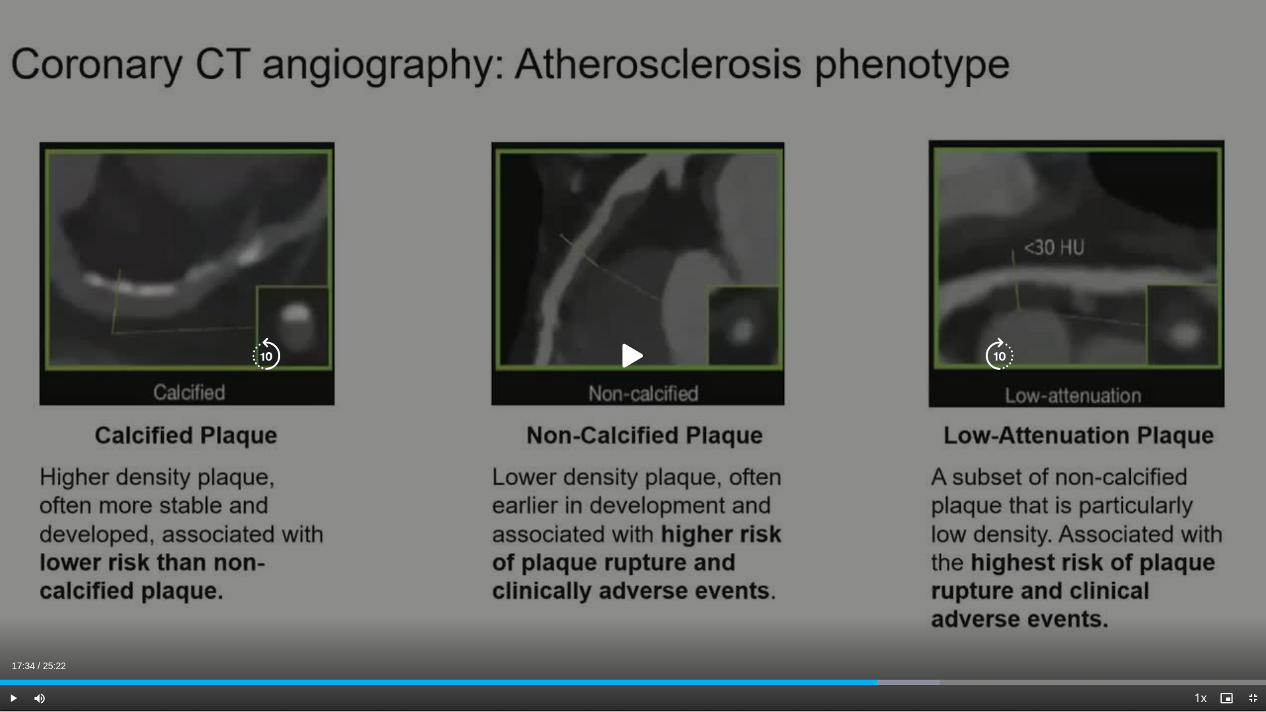
click at [634, 355] on icon "Video Player" at bounding box center [633, 356] width 37 height 37
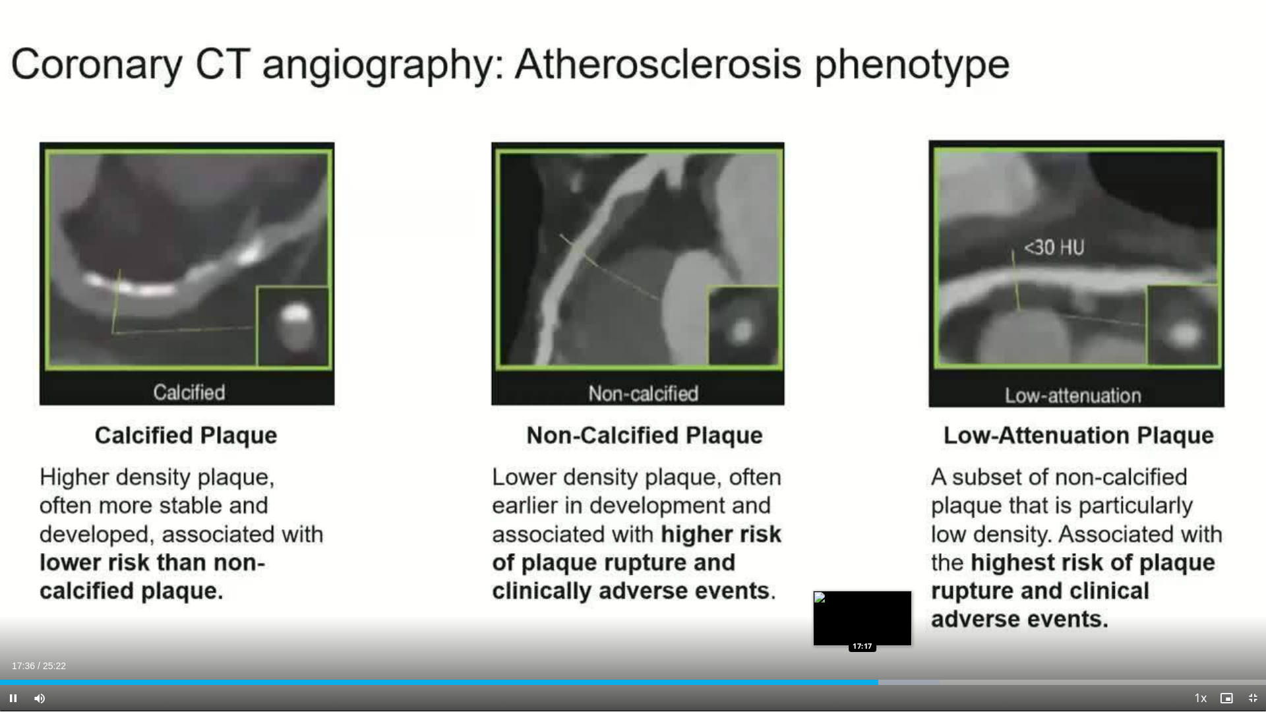
click at [863, 659] on div "17:36" at bounding box center [439, 682] width 878 height 5
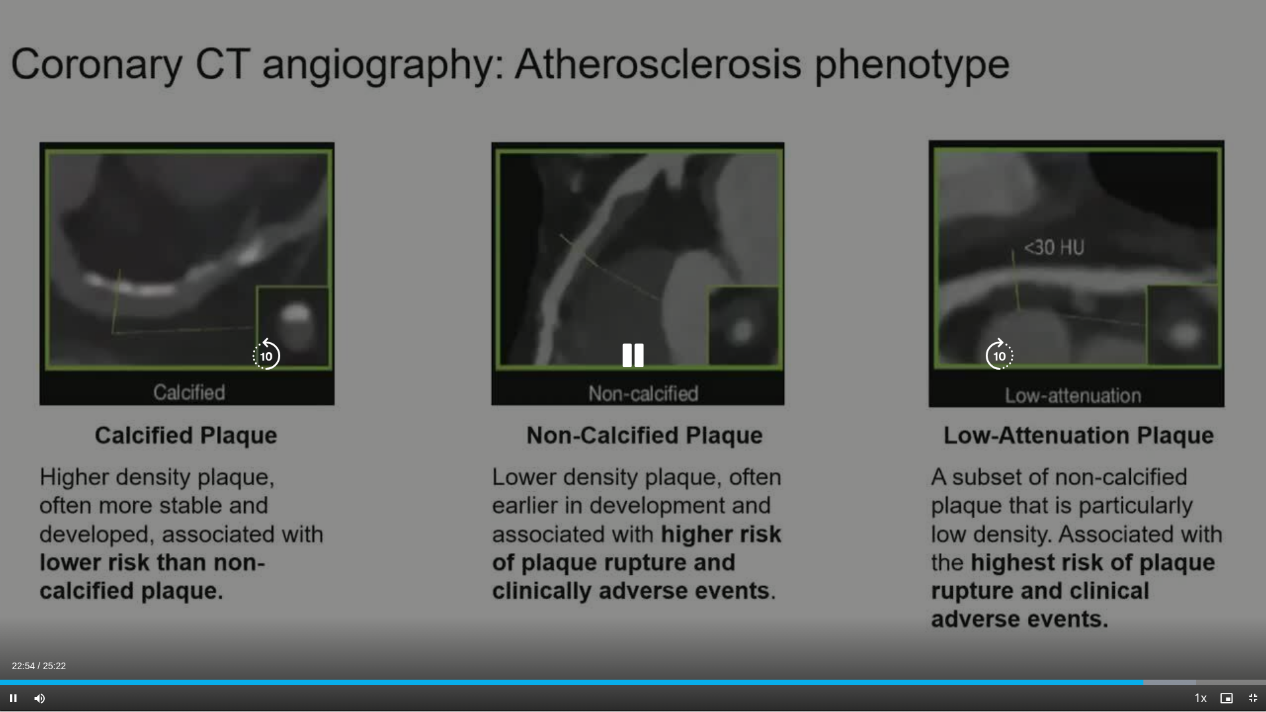
click at [636, 354] on icon "Video Player" at bounding box center [633, 356] width 37 height 37
click at [696, 283] on div "10 seconds Tap to unmute" at bounding box center [633, 356] width 1266 height 712
click at [634, 357] on icon "Video Player" at bounding box center [633, 356] width 37 height 37
